Goal: Transaction & Acquisition: Purchase product/service

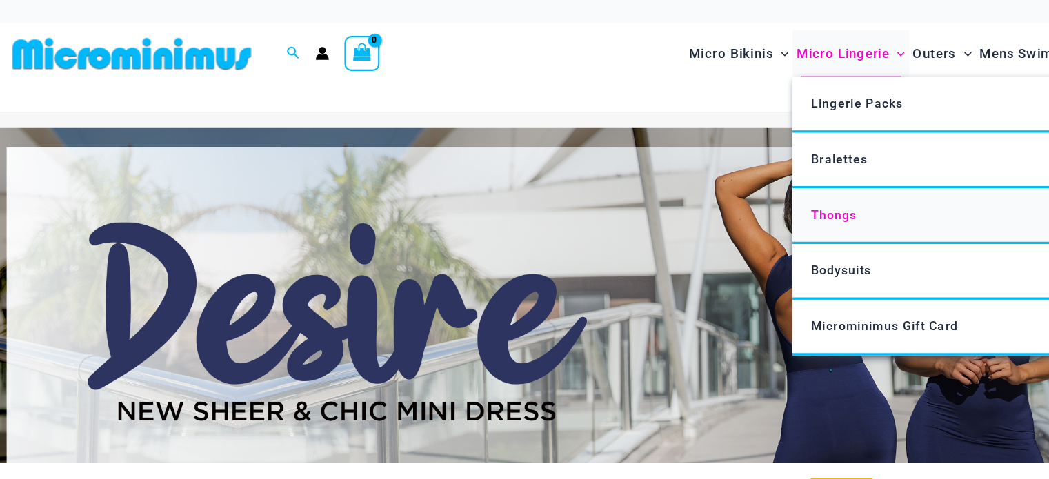
click at [780, 199] on span "Thongs" at bounding box center [775, 194] width 41 height 13
